Goal: Find contact information: Find contact information

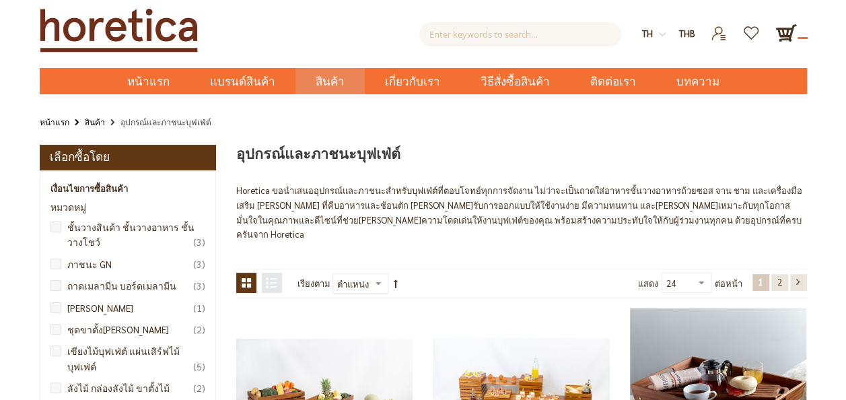
click at [662, 38] on img at bounding box center [662, 34] width 7 height 7
click at [659, 38] on img at bounding box center [662, 34] width 7 height 7
click at [655, 58] on link "en" at bounding box center [653, 51] width 11 height 11
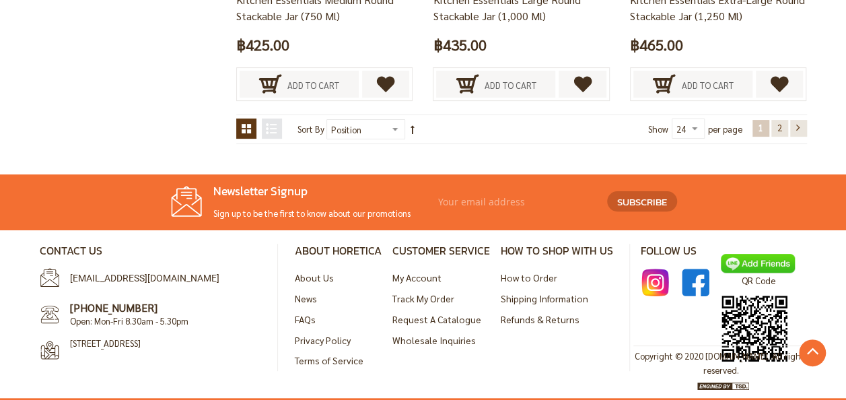
scroll to position [3028, 0]
click at [330, 283] on link "About Us" at bounding box center [314, 277] width 39 height 12
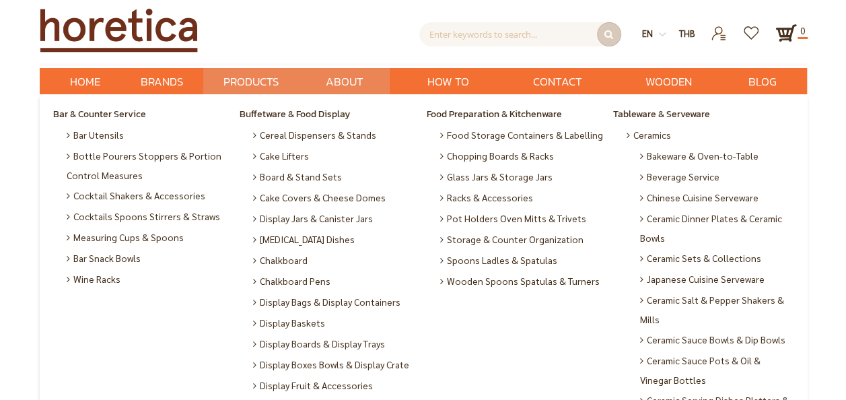
click at [279, 96] on span "Products" at bounding box center [250, 82] width 55 height 28
click at [663, 145] on span "Ceramics" at bounding box center [648, 134] width 44 height 21
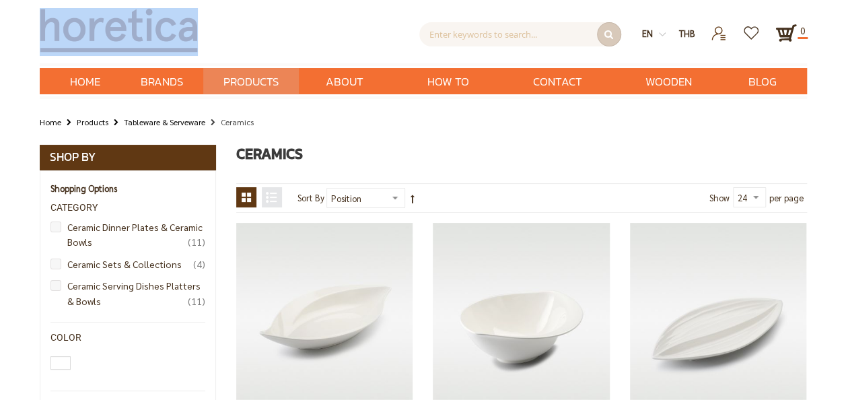
drag, startPoint x: 25, startPoint y: 36, endPoint x: 175, endPoint y: 33, distance: 150.1
click at [175, 33] on div "Advanced Search Enter keywords to search... Search en th THB USD 0" at bounding box center [423, 47] width 846 height 94
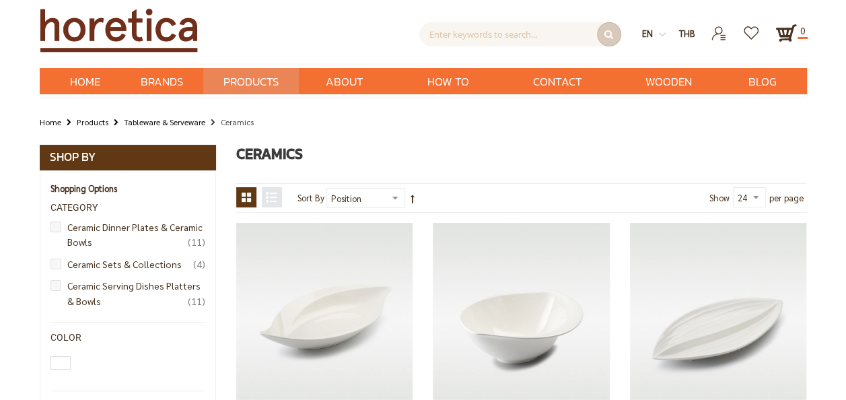
drag, startPoint x: 175, startPoint y: 33, endPoint x: 254, endPoint y: 46, distance: 80.4
click at [254, 46] on div "Advanced Search Enter keywords to search... Search" at bounding box center [436, 30] width 410 height 31
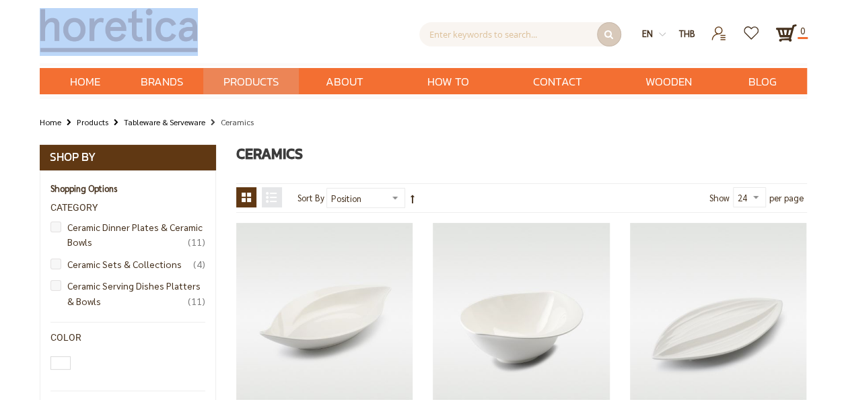
drag, startPoint x: 202, startPoint y: 28, endPoint x: 83, endPoint y: 27, distance: 118.4
click at [83, 27] on div at bounding box center [136, 32] width 192 height 48
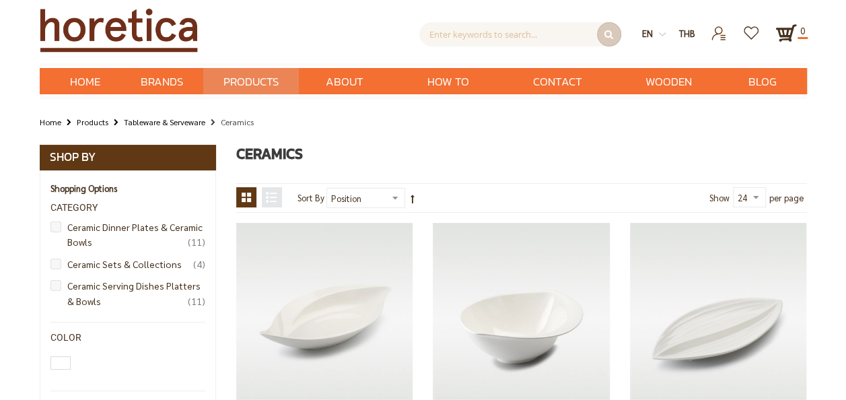
drag, startPoint x: 83, startPoint y: 27, endPoint x: 265, endPoint y: 72, distance: 187.2
click at [265, 46] on div "Advanced Search Enter keywords to search... Search" at bounding box center [436, 30] width 410 height 31
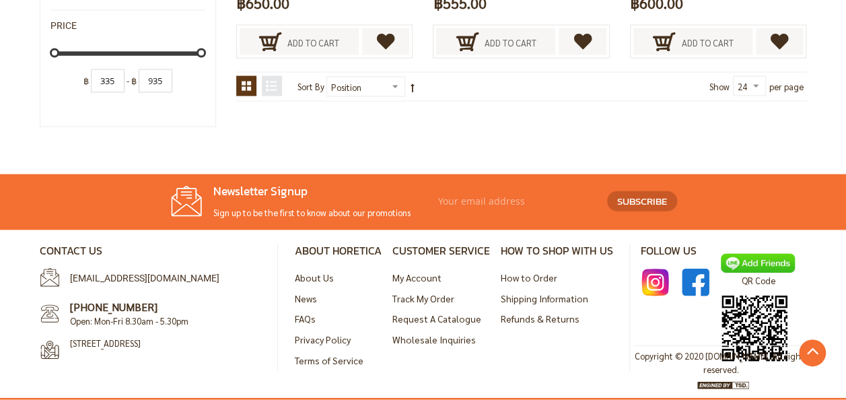
scroll to position [2011, 0]
drag, startPoint x: 655, startPoint y: 338, endPoint x: 702, endPoint y: 338, distance: 47.1
click at [702, 349] on address "Copyright © 2020 [DOMAIN_NAME]. All rights reserved." at bounding box center [721, 363] width 176 height 28
drag, startPoint x: 702, startPoint y: 338, endPoint x: 684, endPoint y: 339, distance: 18.9
copy address "Horetica"
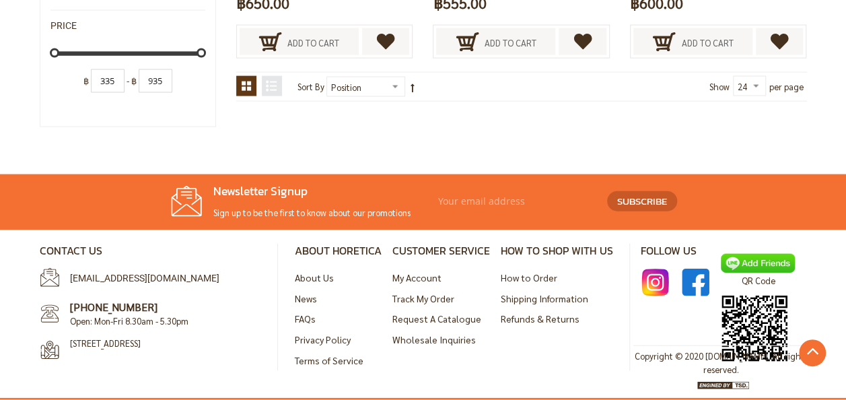
click at [8, 230] on div "Contact Us horeca@hw2000.co.th 02-9601242-6 Open: Mon-Fri 8.30am - 5.30pm 463 B…" at bounding box center [423, 310] width 846 height 161
click at [77, 244] on h4 "Contact Us" at bounding box center [153, 250] width 227 height 13
click at [319, 271] on link "About Us" at bounding box center [314, 277] width 39 height 12
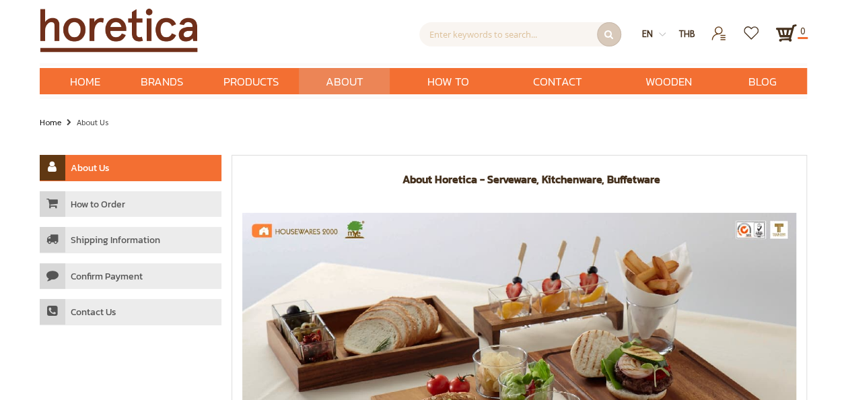
click at [57, 129] on link "Home" at bounding box center [51, 121] width 22 height 15
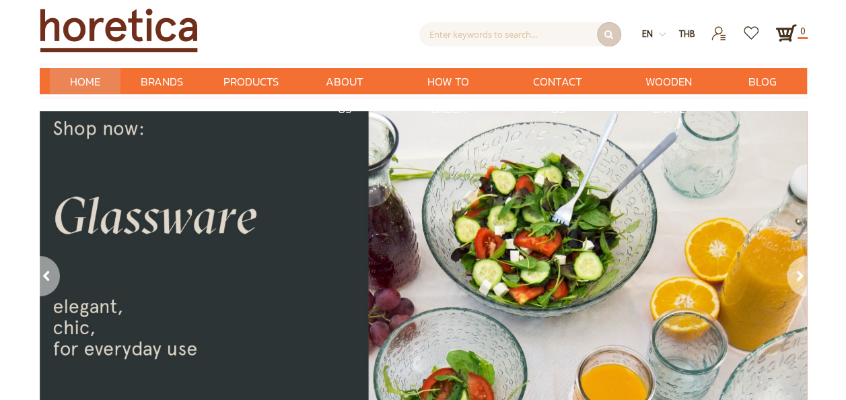
click at [70, 90] on span "Home" at bounding box center [85, 81] width 30 height 17
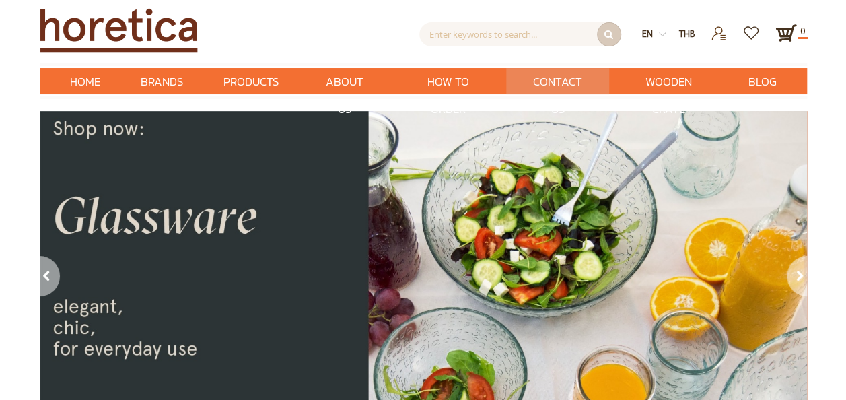
click at [585, 106] on span "Contact Us" at bounding box center [557, 95] width 62 height 55
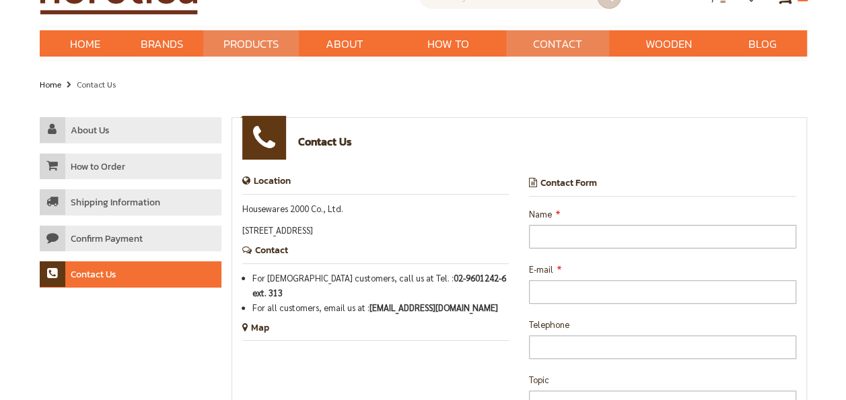
scroll to position [67, 0]
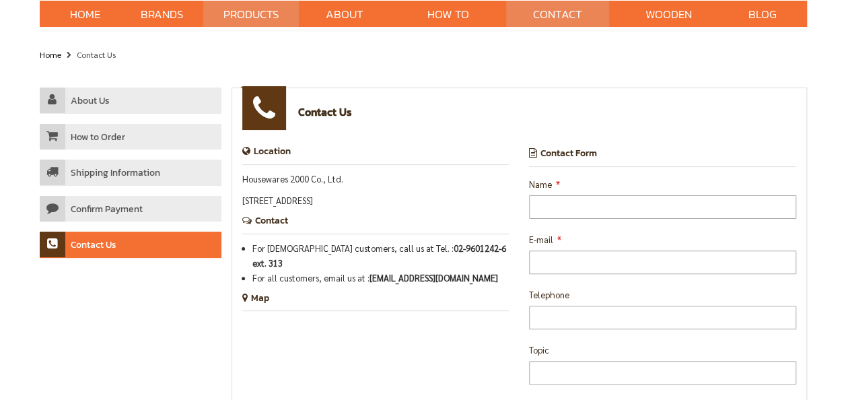
drag, startPoint x: 242, startPoint y: 250, endPoint x: 307, endPoint y: 288, distance: 75.1
click at [307, 208] on p "[STREET_ADDRESS]" at bounding box center [375, 200] width 267 height 15
copy p "[STREET_ADDRESS]"
click at [349, 234] on h4 "Contact" at bounding box center [375, 225] width 267 height 20
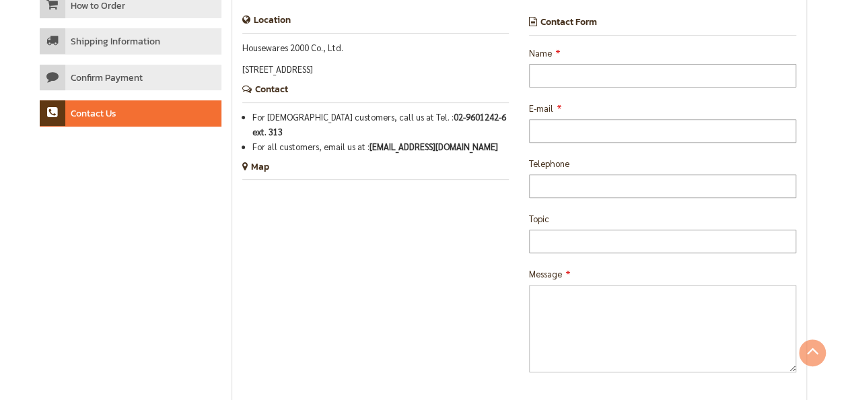
scroll to position [202, 0]
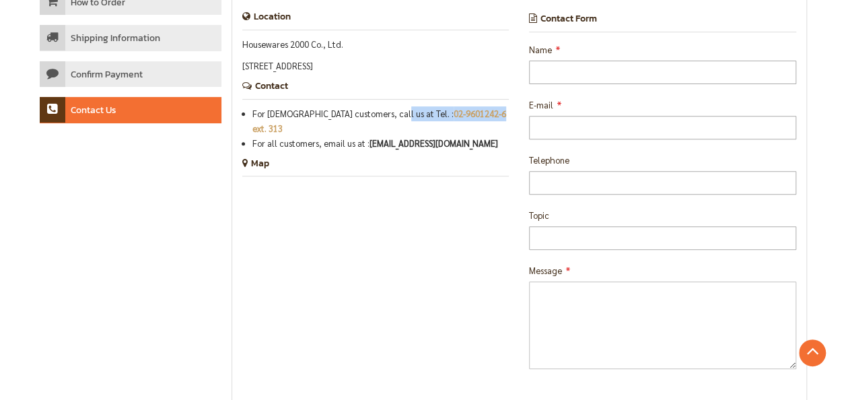
drag, startPoint x: 447, startPoint y: 211, endPoint x: 315, endPoint y: 246, distance: 136.4
click at [315, 136] on li "For [DEMOGRAPHIC_DATA] customers, call us at Tel. : 02-9601242-6 ext. 313" at bounding box center [380, 121] width 257 height 30
drag, startPoint x: 315, startPoint y: 246, endPoint x: 520, endPoint y: 176, distance: 217.0
click at [525, 172] on div "Contact Form Name E-mail Telephone Topic Message Submit" at bounding box center [662, 246] width 287 height 466
drag, startPoint x: 452, startPoint y: 209, endPoint x: 412, endPoint y: 246, distance: 55.2
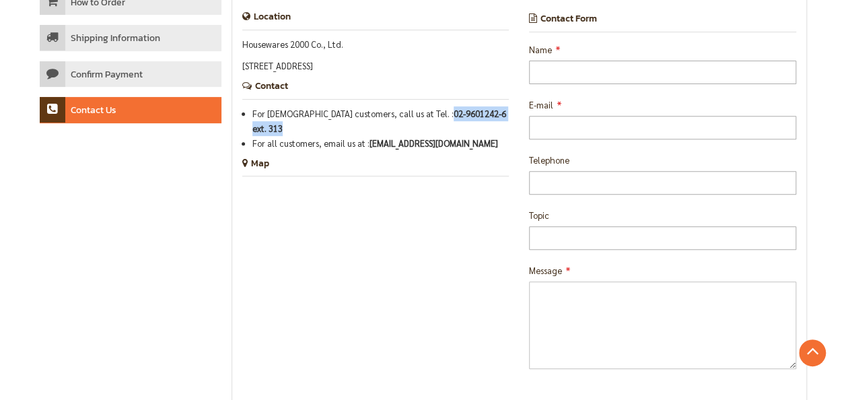
click at [412, 151] on div "Contact For [DEMOGRAPHIC_DATA] customers, call us at Tel. : 02-9601242-6 ext. 3…" at bounding box center [375, 115] width 267 height 71
copy link "02-9601242-6 ext. 313"
drag, startPoint x: 242, startPoint y: 115, endPoint x: 299, endPoint y: 156, distance: 70.4
click at [299, 73] on p "[STREET_ADDRESS]" at bounding box center [375, 66] width 267 height 15
copy p "[STREET_ADDRESS]"
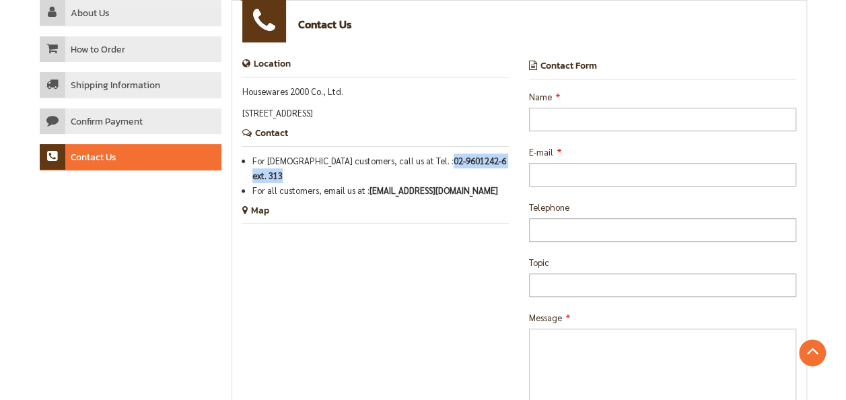
scroll to position [135, 0]
